Goal: Information Seeking & Learning: Learn about a topic

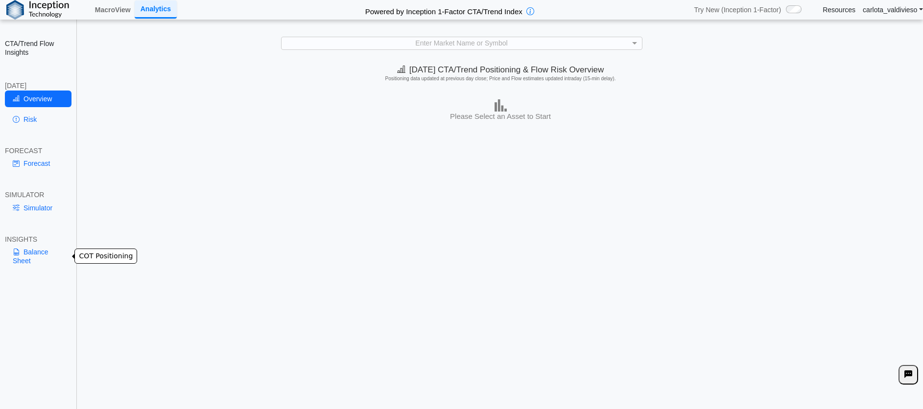
click at [32, 256] on link "Balance Sheet" at bounding box center [38, 256] width 67 height 25
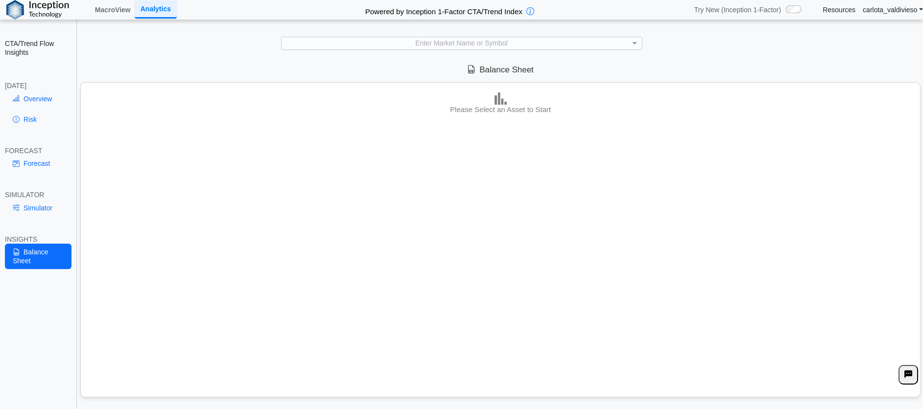
scroll to position [1, 0]
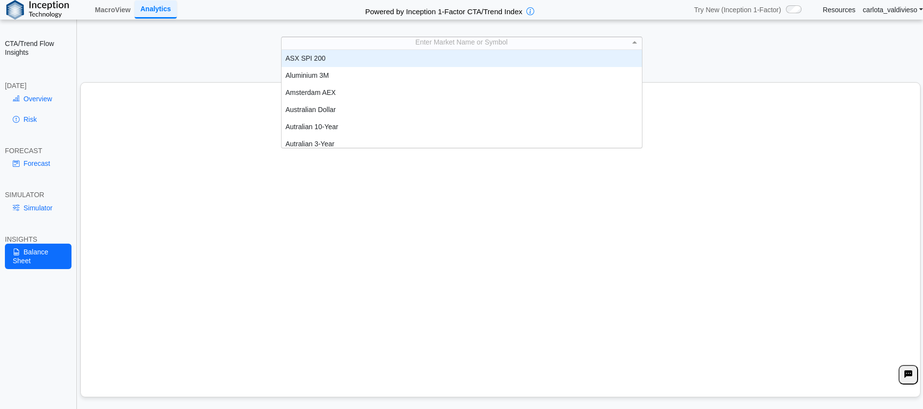
click at [462, 47] on div "Enter Market Name or Symbol" at bounding box center [461, 42] width 360 height 12
type input "*****"
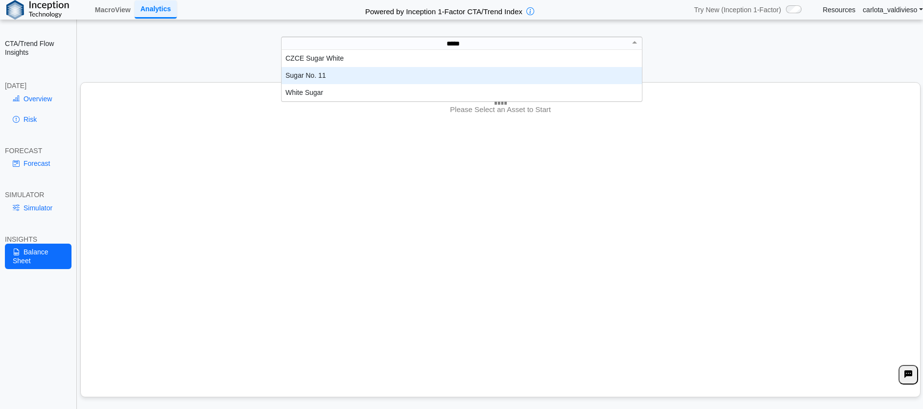
click at [435, 78] on div "Sugar No. 11" at bounding box center [461, 75] width 360 height 17
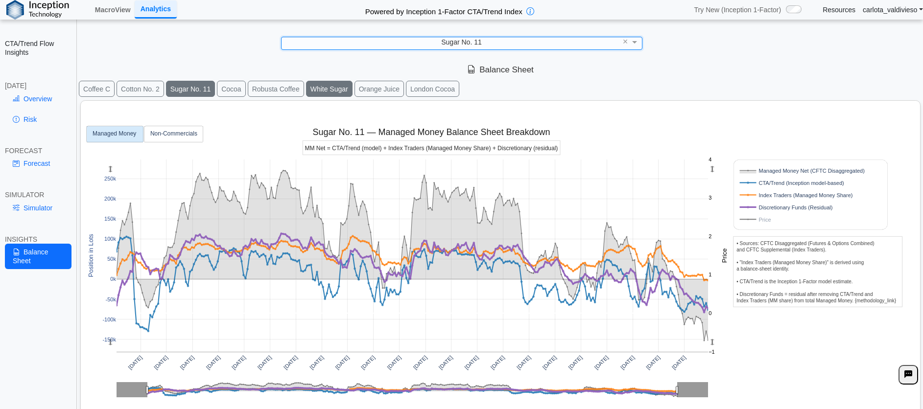
click at [333, 87] on button "White Sugar" at bounding box center [329, 89] width 47 height 16
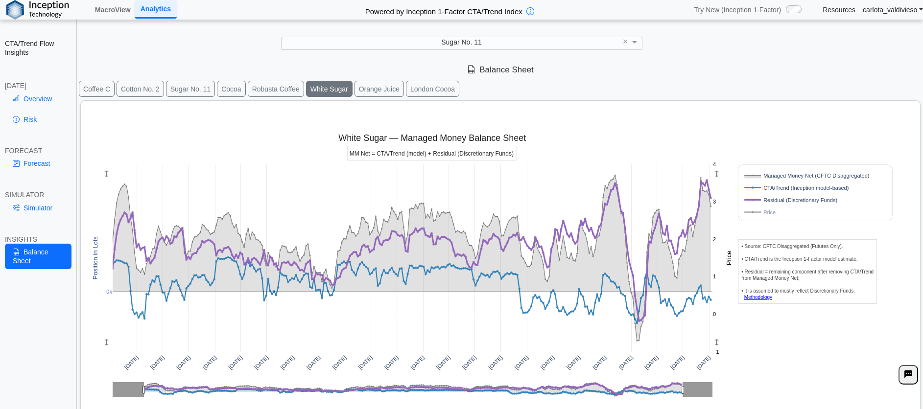
scroll to position [2, 0]
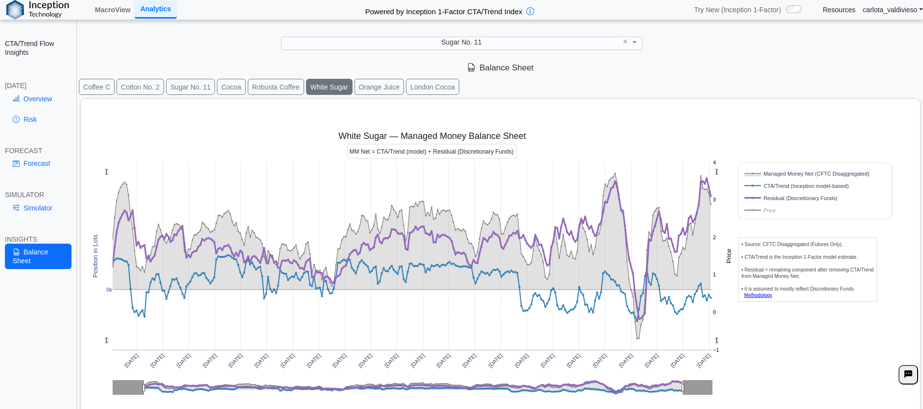
click at [12, 359] on div "CTA/Trend Flow Insights [DATE] Overview Risk FORECAST Forecast SIMULATOR Simula…" at bounding box center [38, 204] width 77 height 409
click at [764, 213] on rect at bounding box center [804, 210] width 125 height 9
click at [762, 209] on rect at bounding box center [804, 210] width 125 height 9
click at [905, 147] on div "[DATE] [DATE] [DATE] [DATE] [DATE] [DATE] [DATE] [DATE] [DATE] [DATE] [DATE] [D…" at bounding box center [496, 254] width 822 height 311
click at [760, 210] on rect at bounding box center [804, 210] width 125 height 9
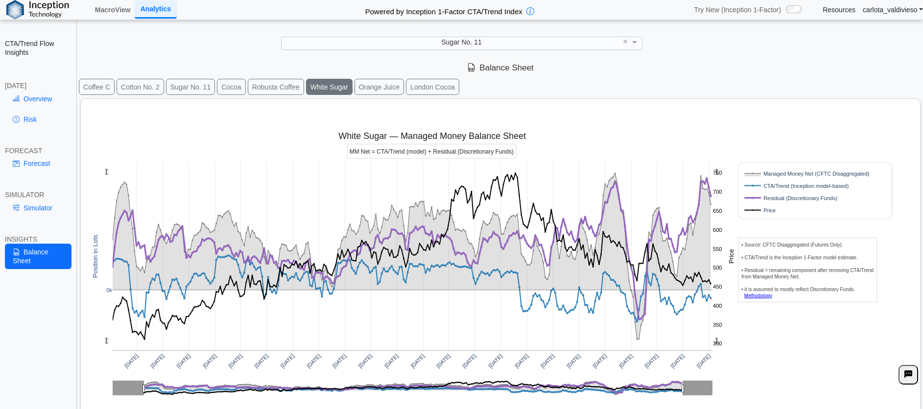
click at [12, 322] on div "CTA/Trend Flow Insights [DATE] Overview Risk FORECAST Forecast SIMULATOR Simula…" at bounding box center [38, 204] width 77 height 409
